Goal: Register for event/course

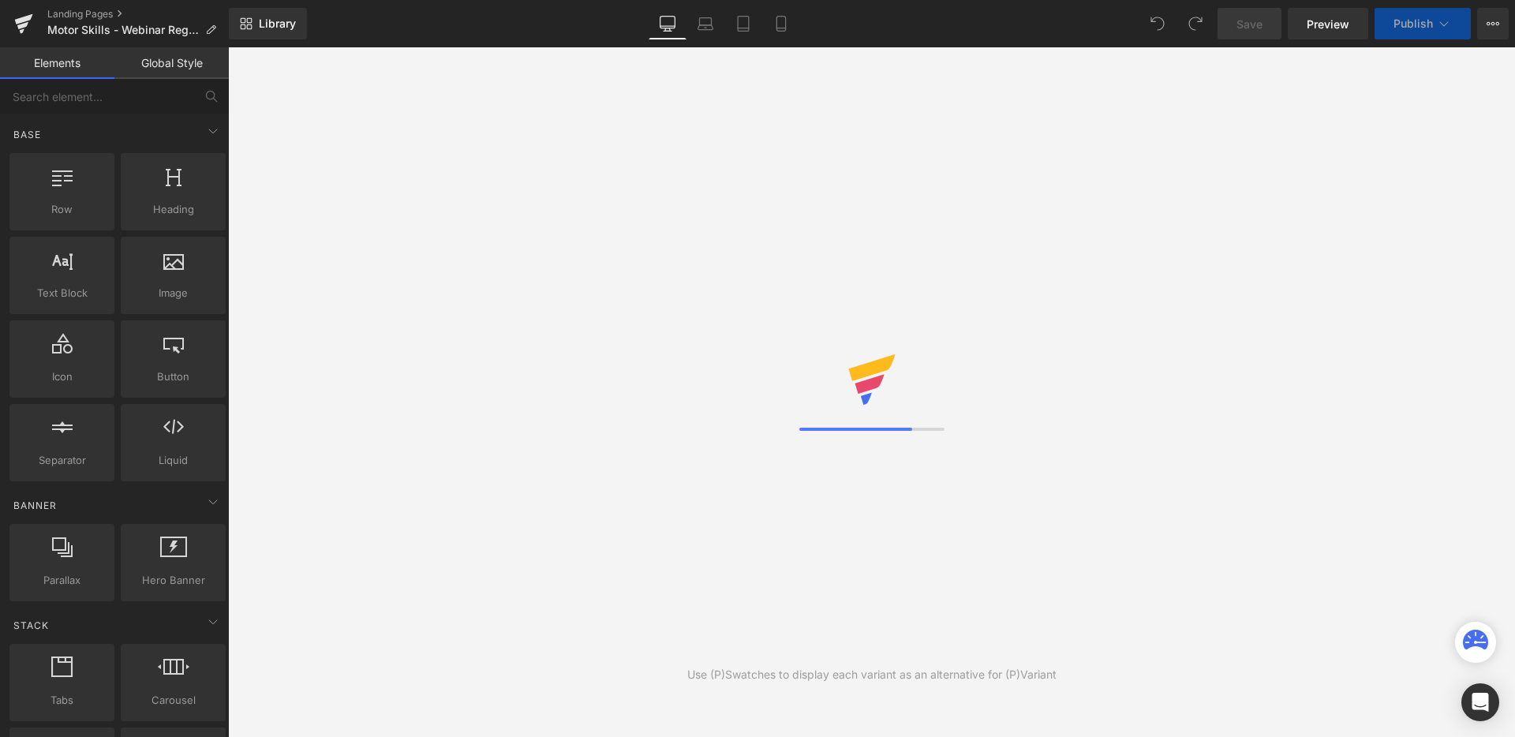
click at [529, 22] on div "Library Desktop Desktop Laptop Tablet Mobile Save Preview Publish Scheduled Vie…" at bounding box center [872, 24] width 1286 height 32
